Goal: Task Accomplishment & Management: Use online tool/utility

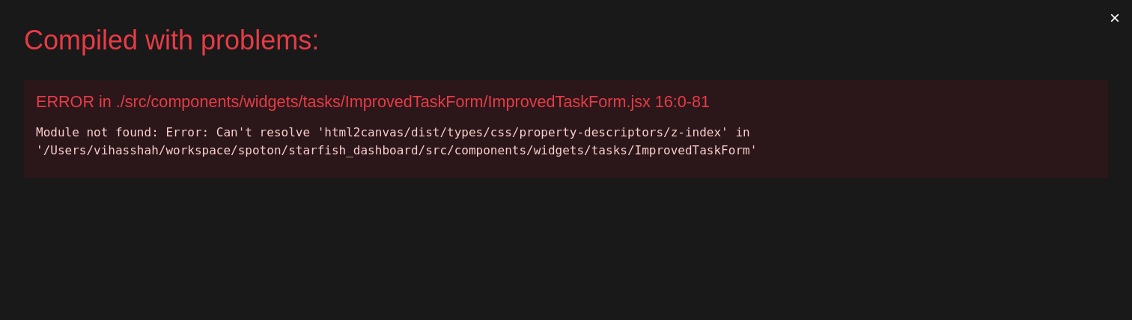
click at [1118, 23] on button "×" at bounding box center [1114, 18] width 34 height 36
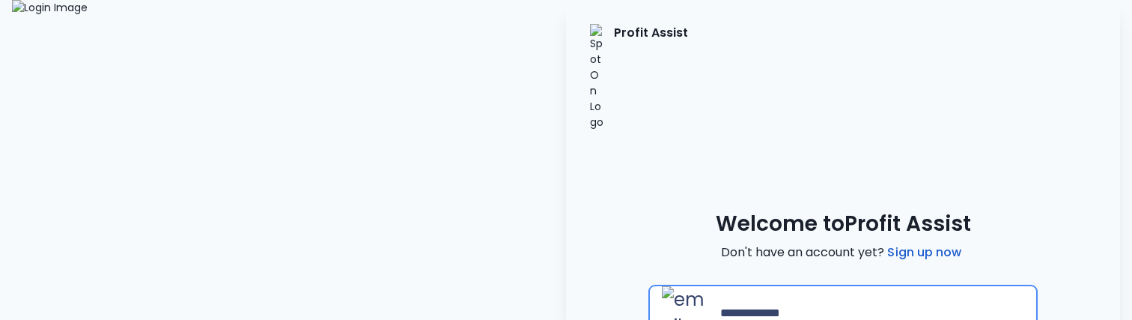
type input "**********"
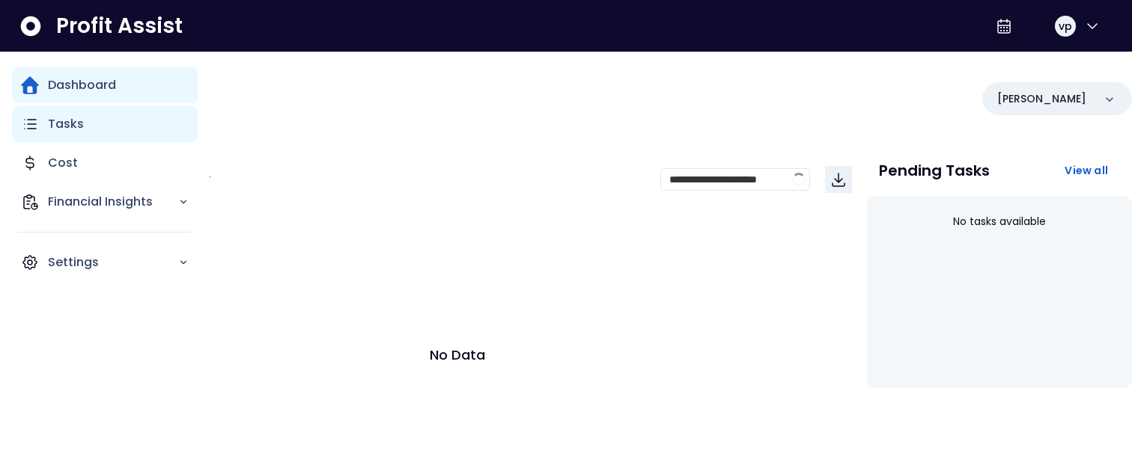
click at [37, 124] on icon "Main navigation" at bounding box center [30, 124] width 18 height 18
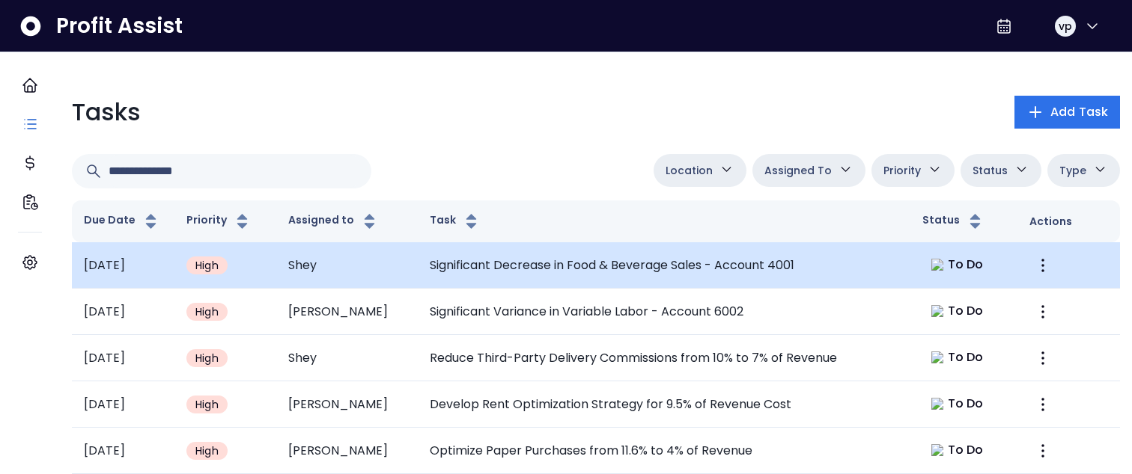
click at [659, 254] on td "Significant Decrease in Food & Beverage Sales - Account 4001" at bounding box center [664, 265] width 492 height 46
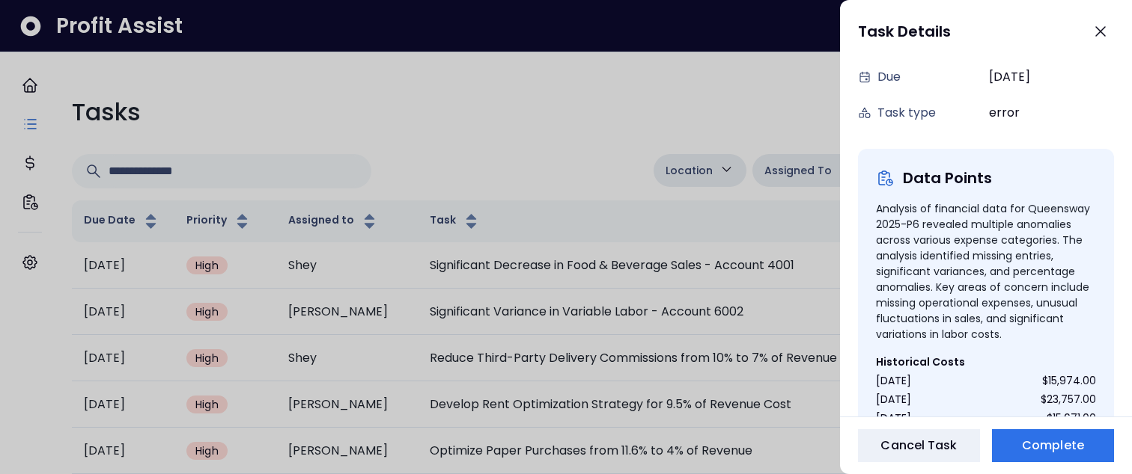
scroll to position [143, 0]
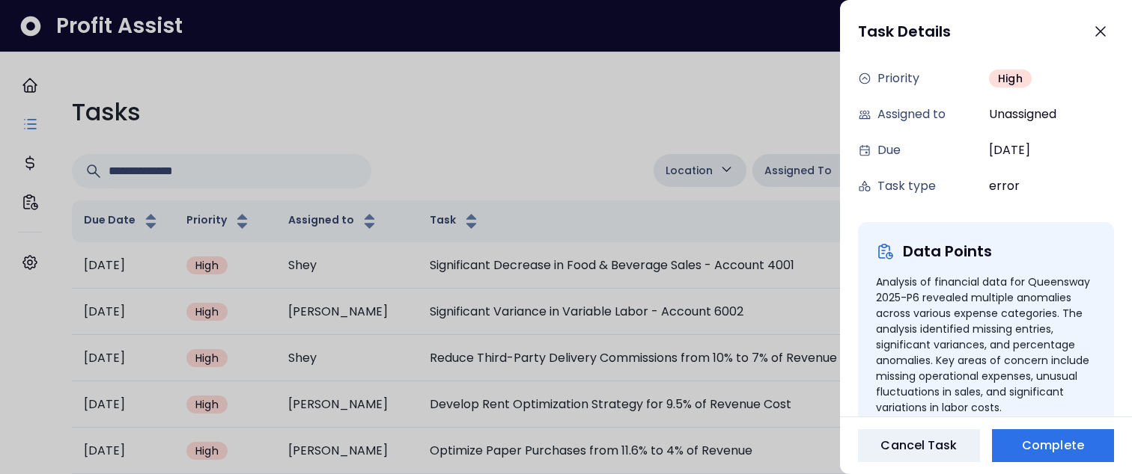
click at [576, 110] on div at bounding box center [566, 237] width 1132 height 474
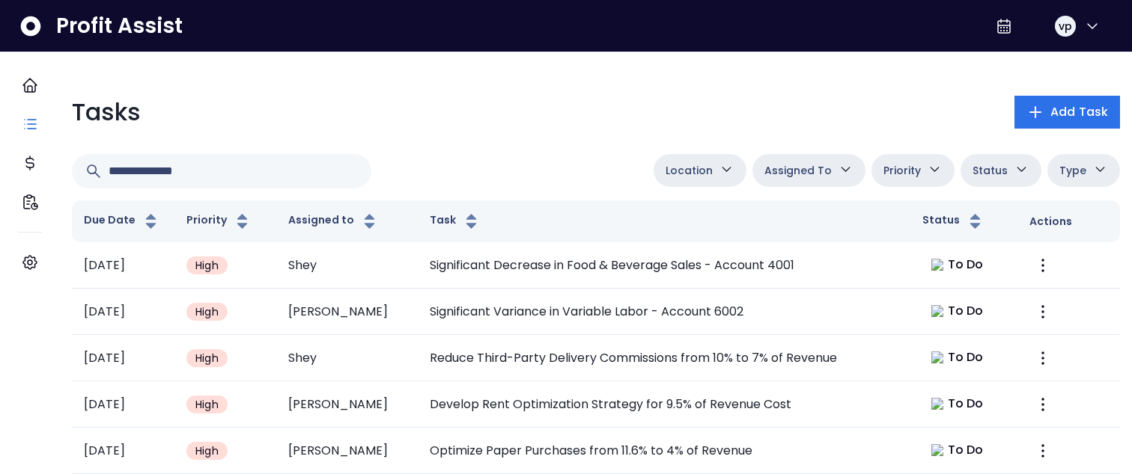
click at [1013, 178] on button "Status" at bounding box center [1000, 170] width 81 height 33
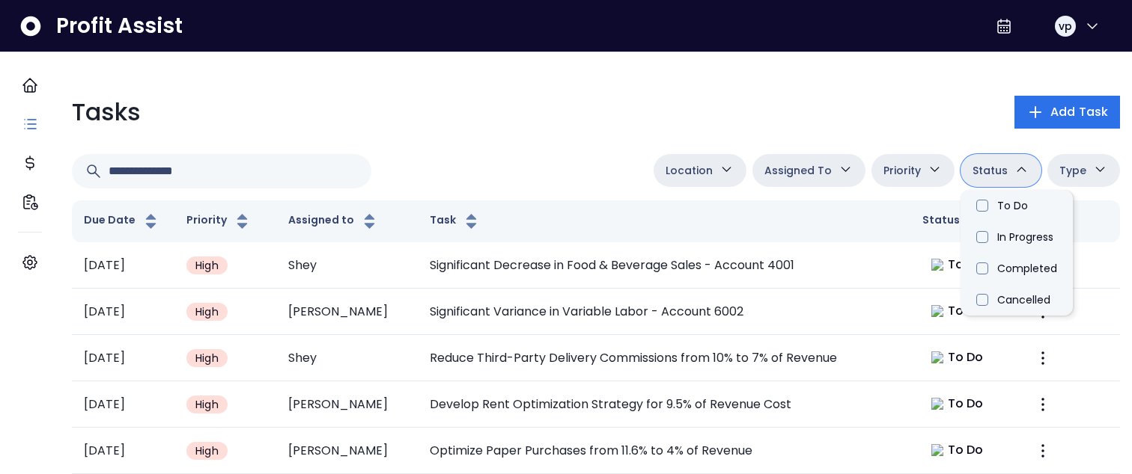
click at [899, 159] on button "Priority" at bounding box center [912, 170] width 83 height 33
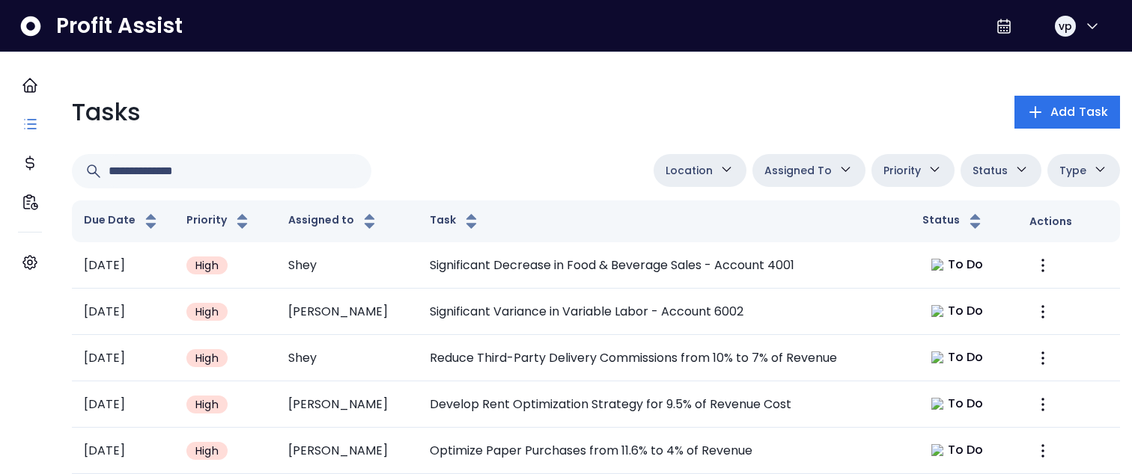
click at [1063, 172] on span "Type" at bounding box center [1072, 171] width 27 height 18
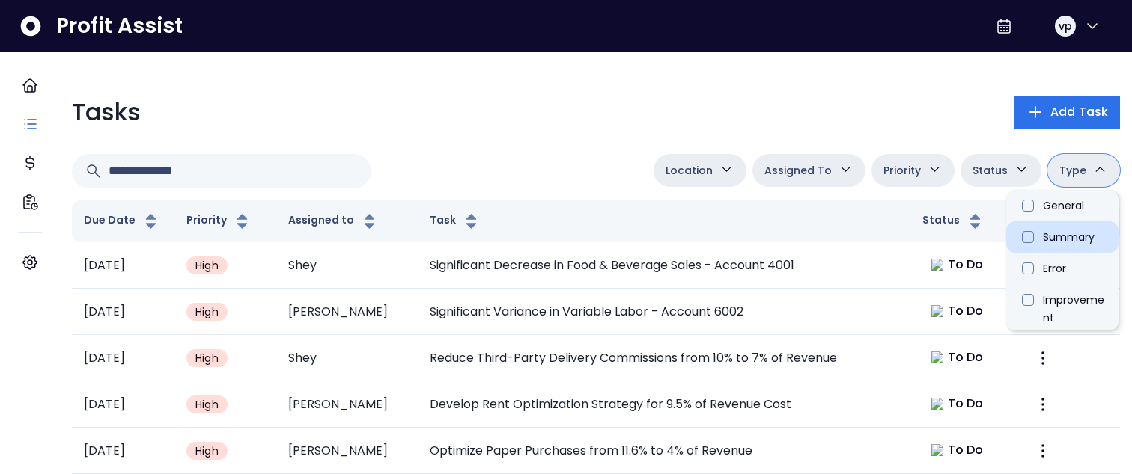
click at [1048, 249] on li "Summary" at bounding box center [1062, 237] width 112 height 31
type input "**********"
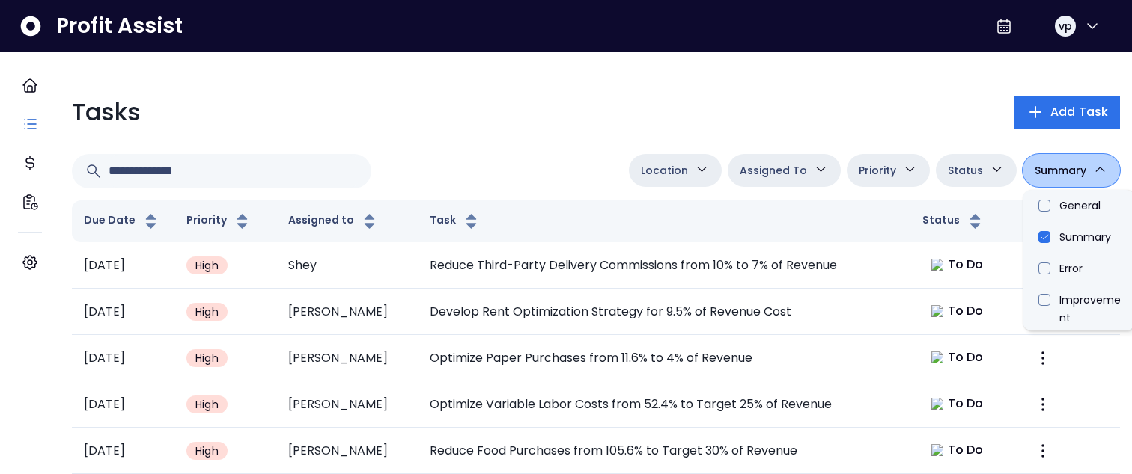
click at [548, 135] on div "**********" at bounding box center [596, 306] width 1072 height 449
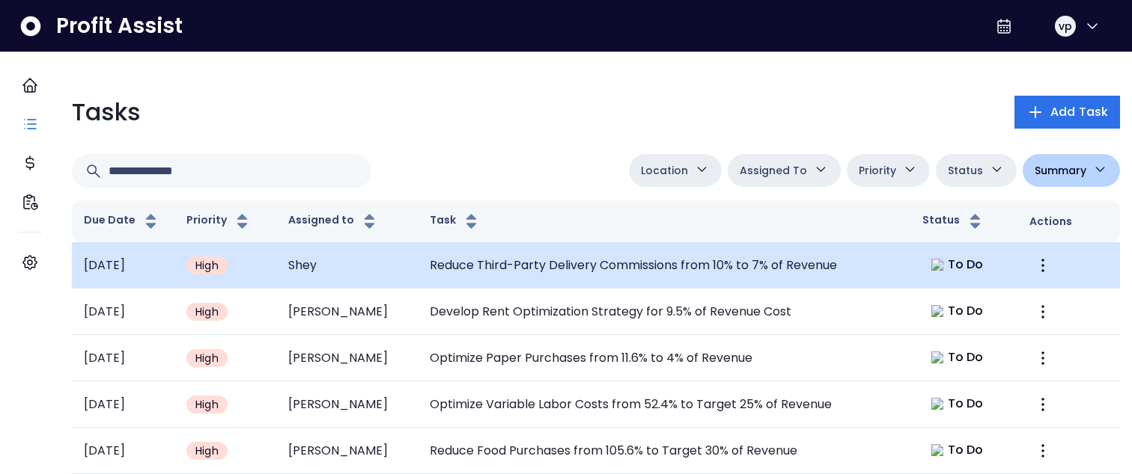
click at [587, 265] on td "Reduce Third-Party Delivery Commissions from 10% to 7% of Revenue" at bounding box center [664, 265] width 492 height 46
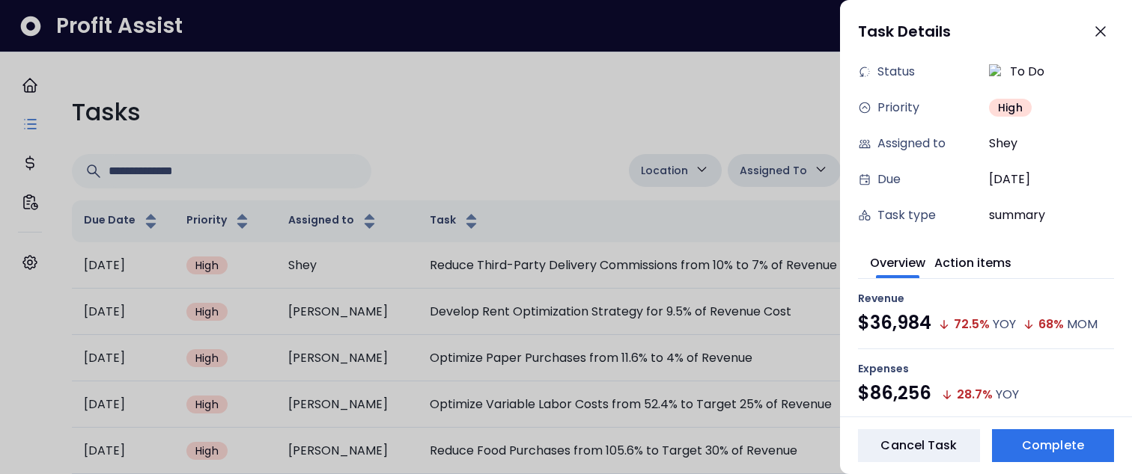
scroll to position [121, 0]
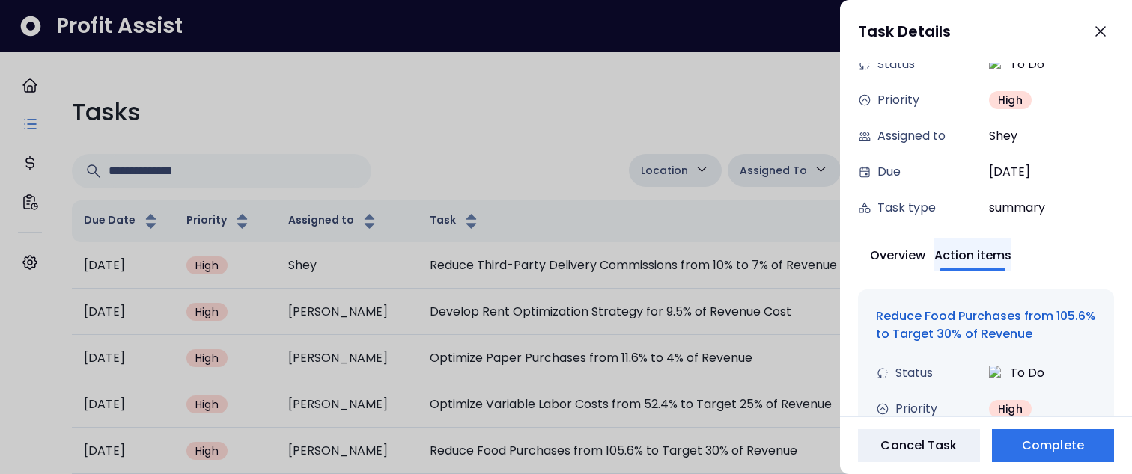
click at [976, 254] on button "Action items" at bounding box center [972, 254] width 77 height 33
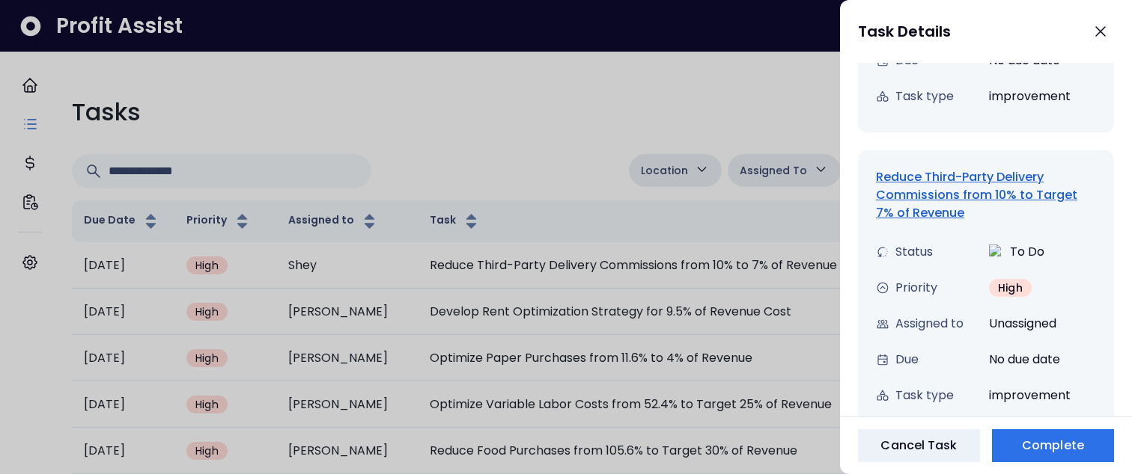
scroll to position [817, 0]
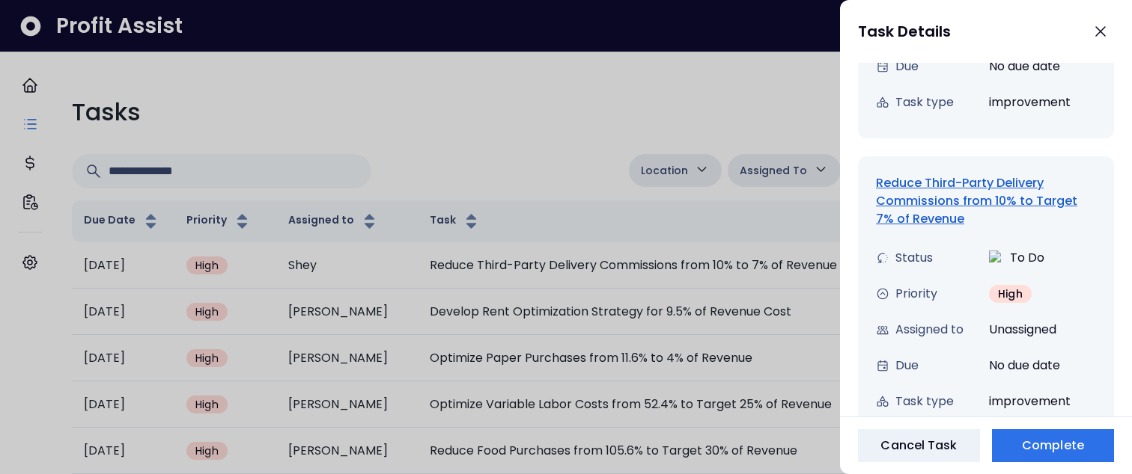
click at [909, 199] on div "Reduce Third-Party Delivery Commissions from 10% to Target 7% of Revenue" at bounding box center [986, 201] width 220 height 54
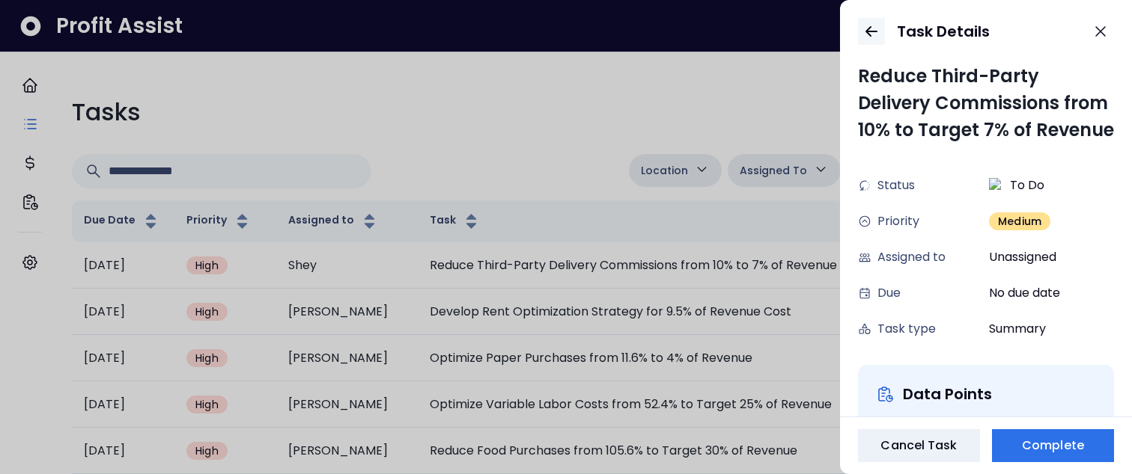
click at [864, 22] on button "button" at bounding box center [871, 31] width 27 height 27
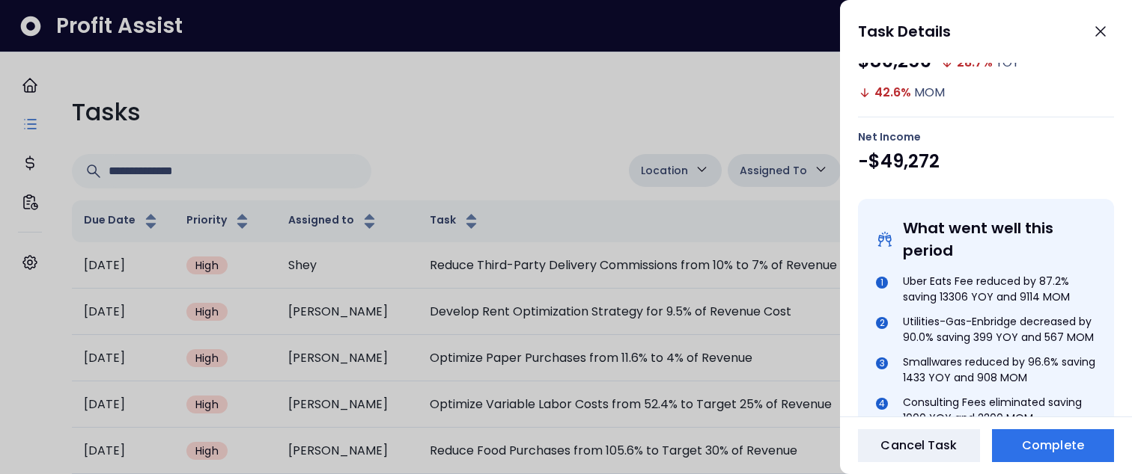
scroll to position [159, 0]
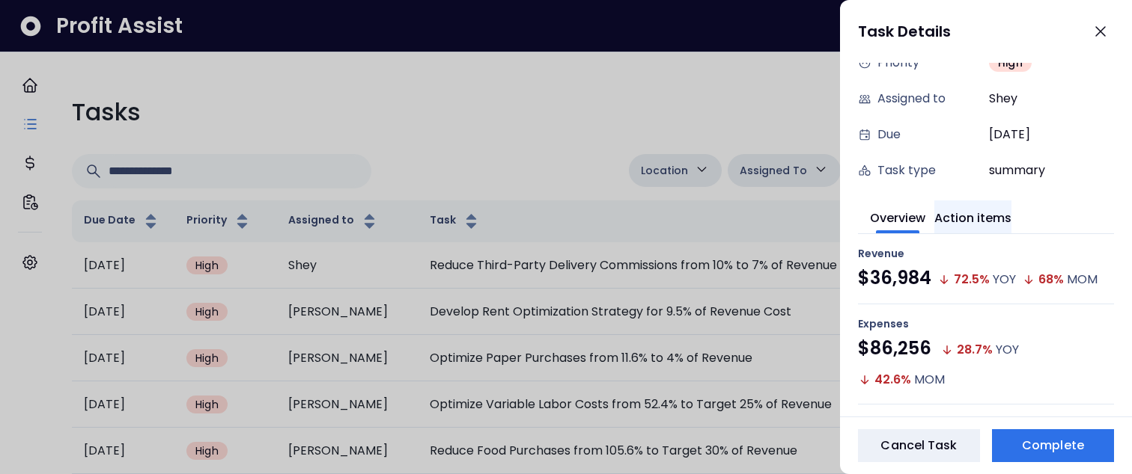
click at [985, 219] on button "Action items" at bounding box center [972, 217] width 77 height 33
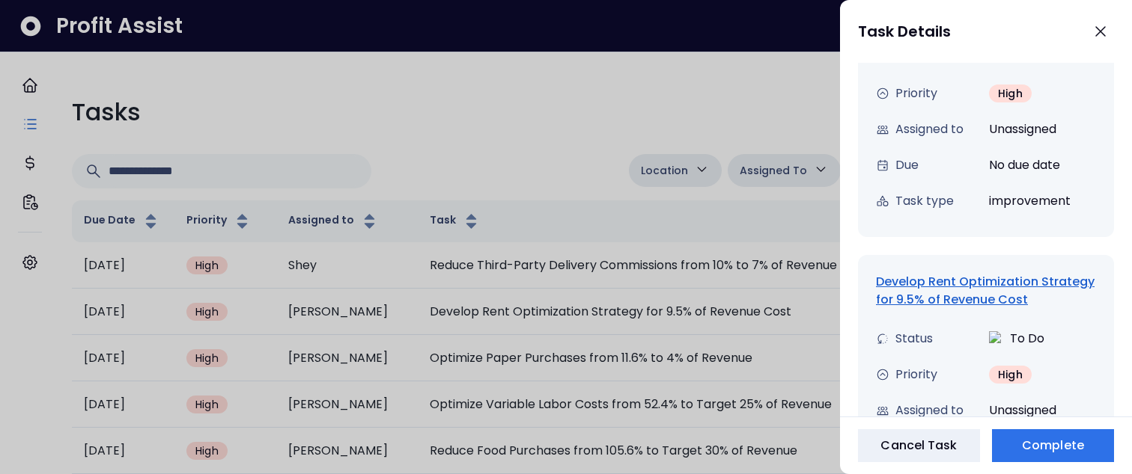
scroll to position [1398, 0]
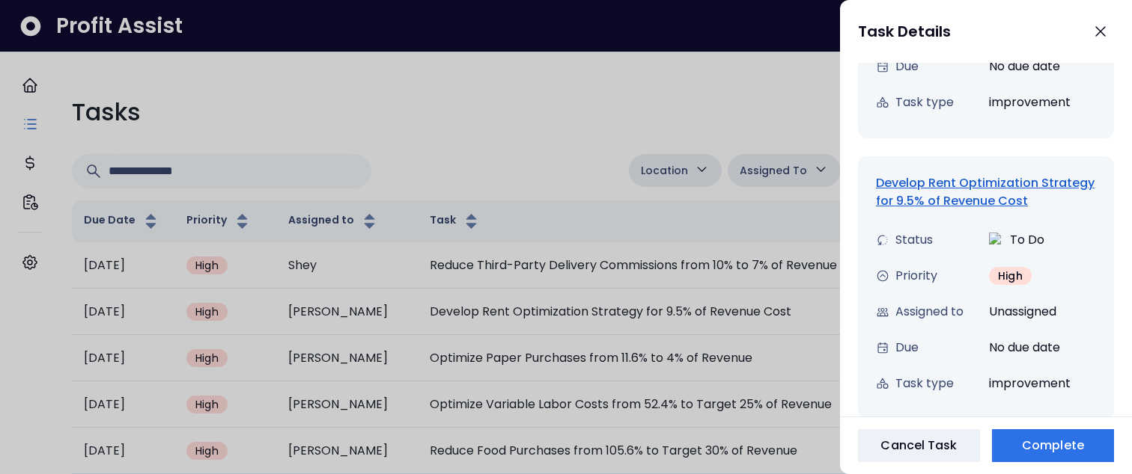
click at [917, 207] on div "Develop Rent Optimization Strategy for 9.5% of Revenue Cost" at bounding box center [986, 192] width 220 height 36
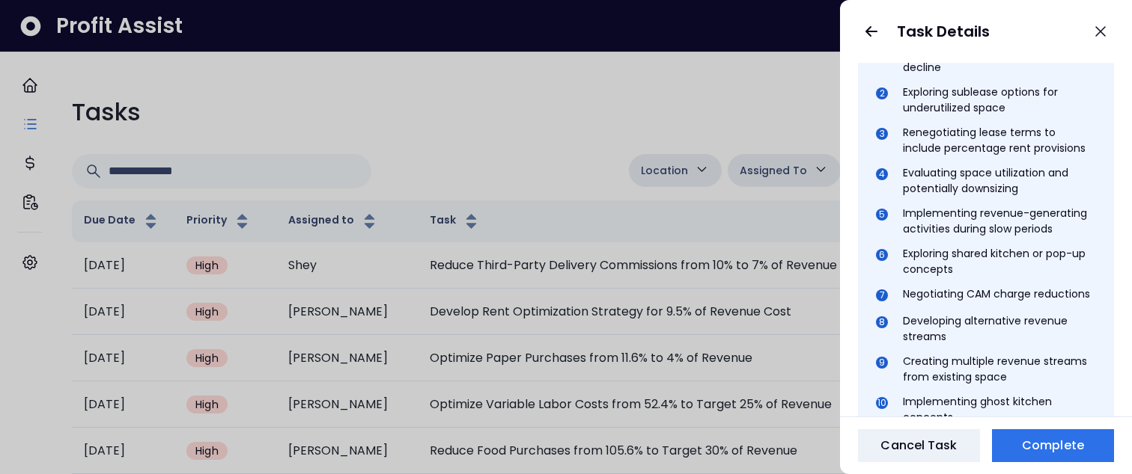
scroll to position [730, 0]
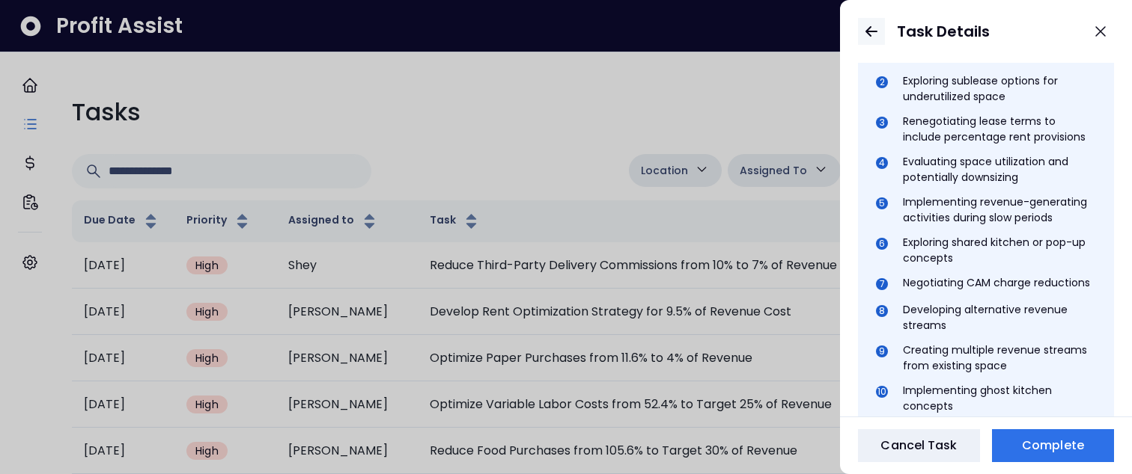
click at [873, 25] on icon "button" at bounding box center [871, 31] width 18 height 18
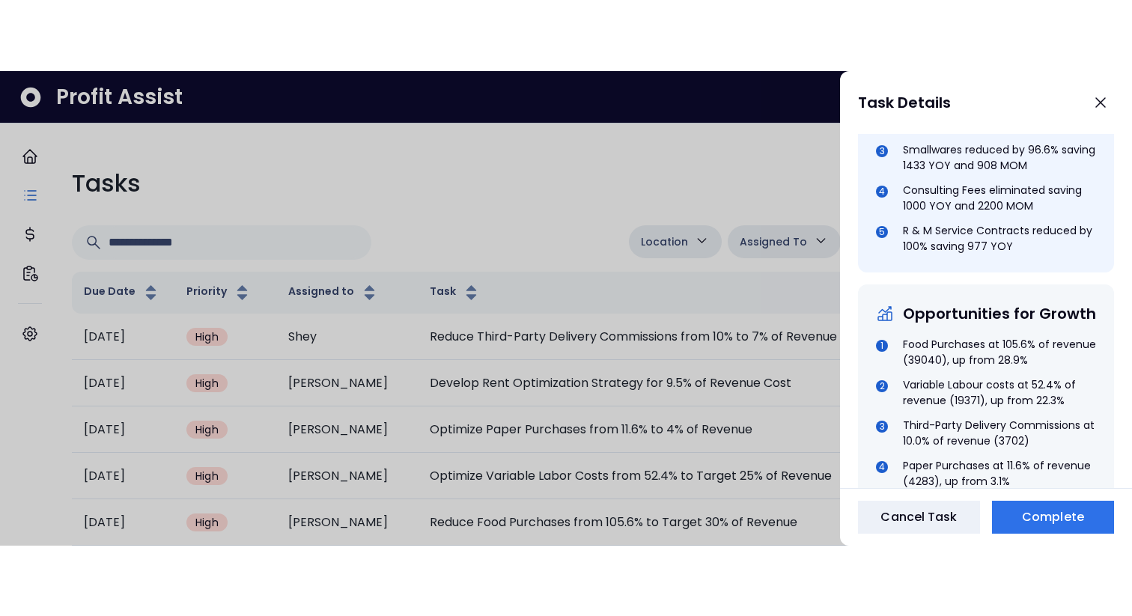
scroll to position [0, 0]
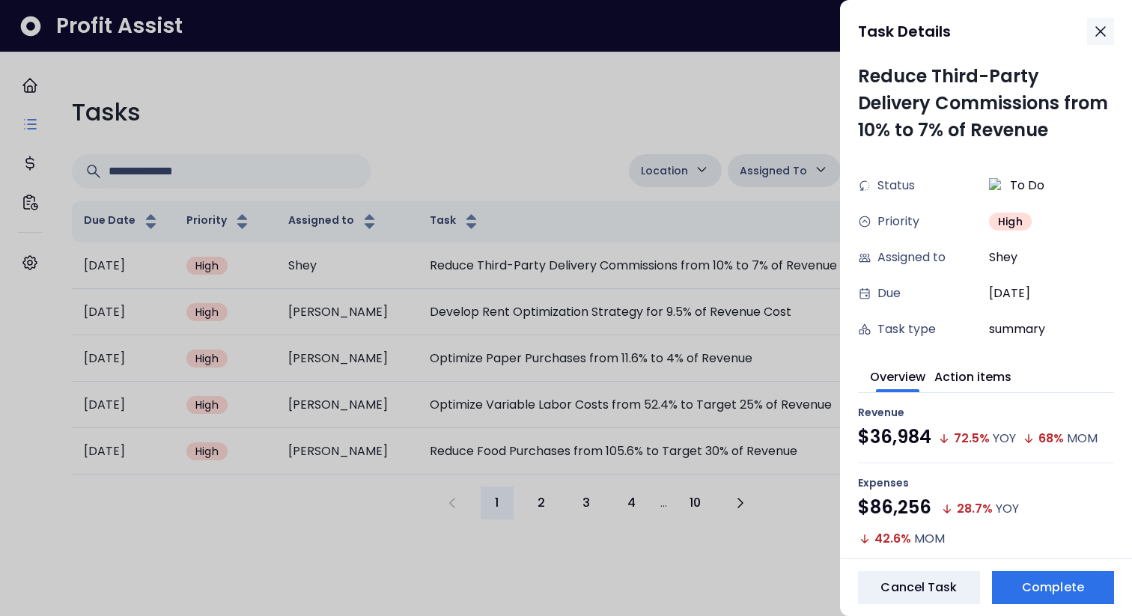
click at [1099, 27] on icon "button" at bounding box center [1100, 31] width 18 height 18
